Goal: Task Accomplishment & Management: Complete application form

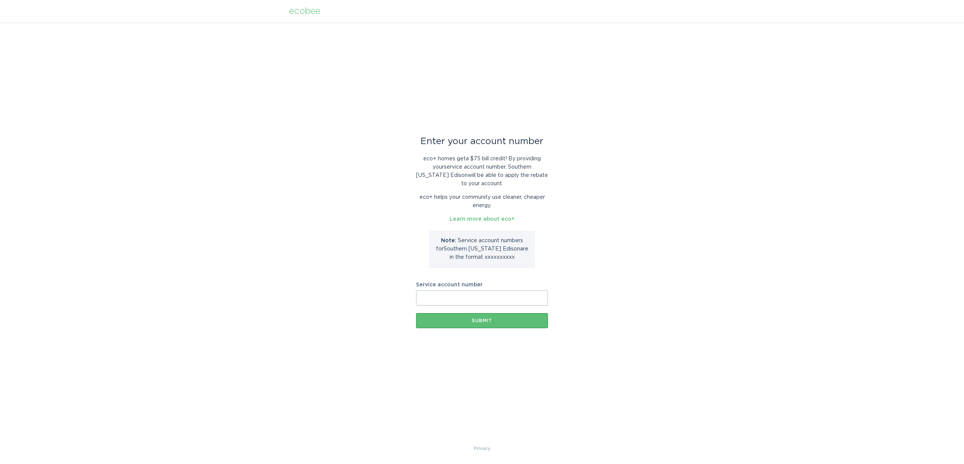
click at [487, 297] on input "Service account number" at bounding box center [482, 297] width 132 height 15
paste input "700931673627"
type input "700931673627"
click at [489, 317] on button "Submit" at bounding box center [482, 320] width 132 height 15
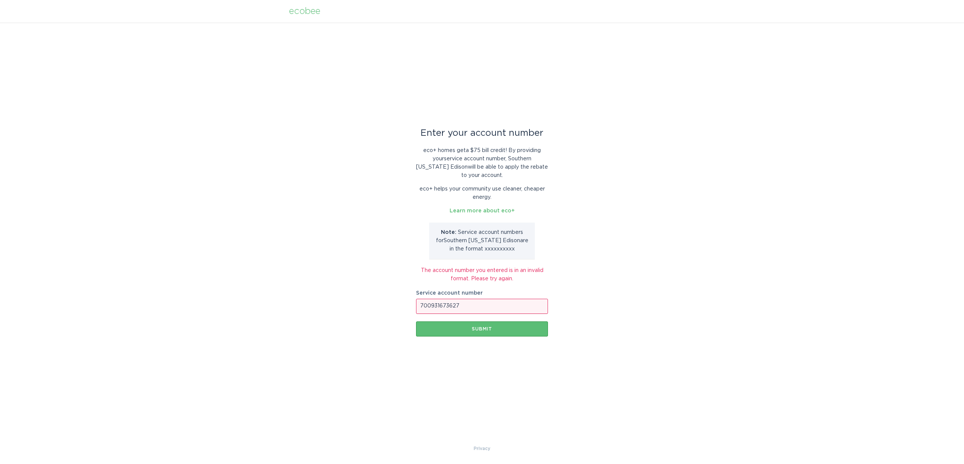
click at [442, 304] on input "700931673627" at bounding box center [482, 306] width 132 height 15
type input "8020685585"
click at [416, 321] on button "Submit" at bounding box center [482, 328] width 132 height 15
